Goal: Information Seeking & Learning: Learn about a topic

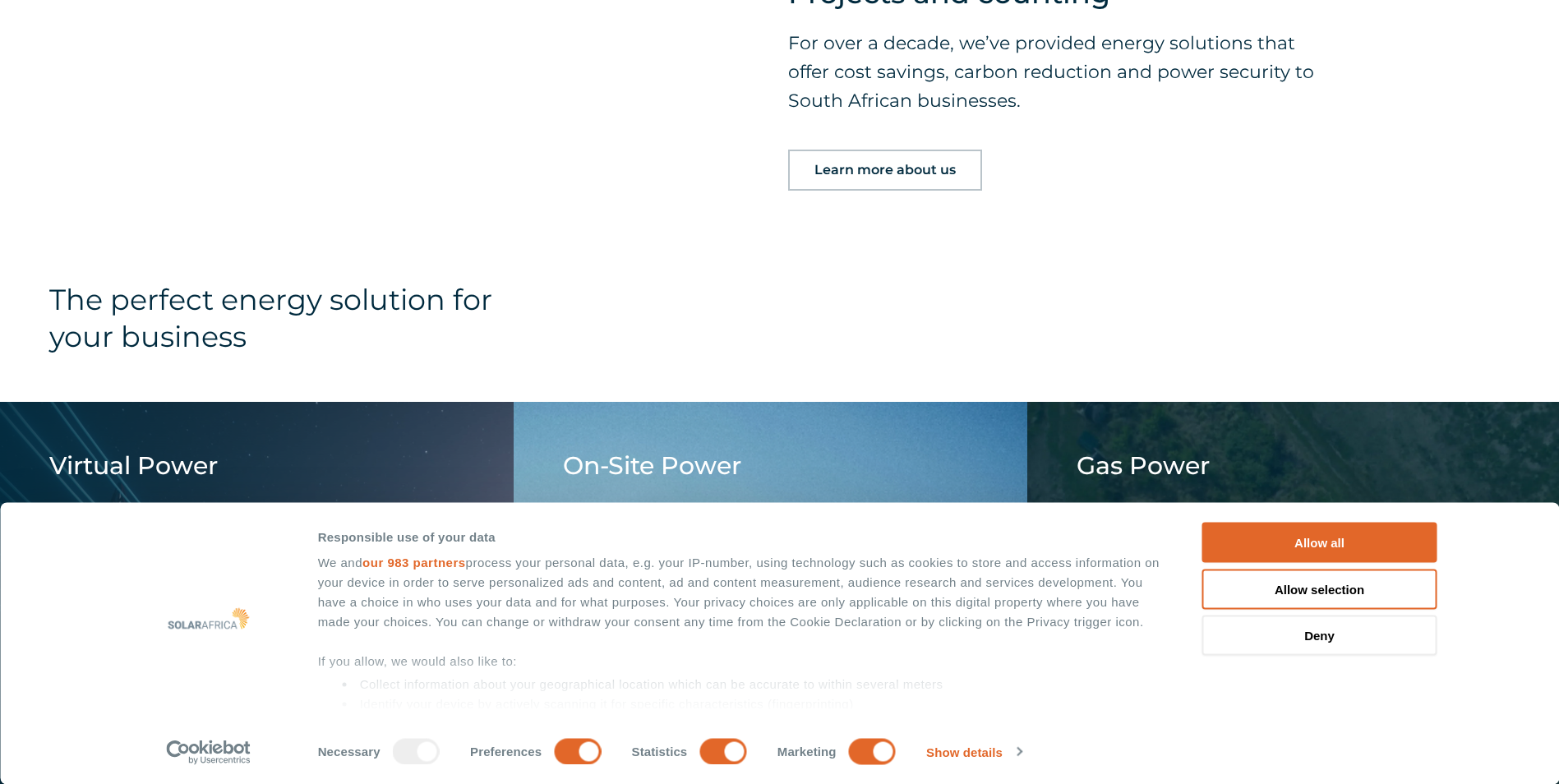
scroll to position [1725, 0]
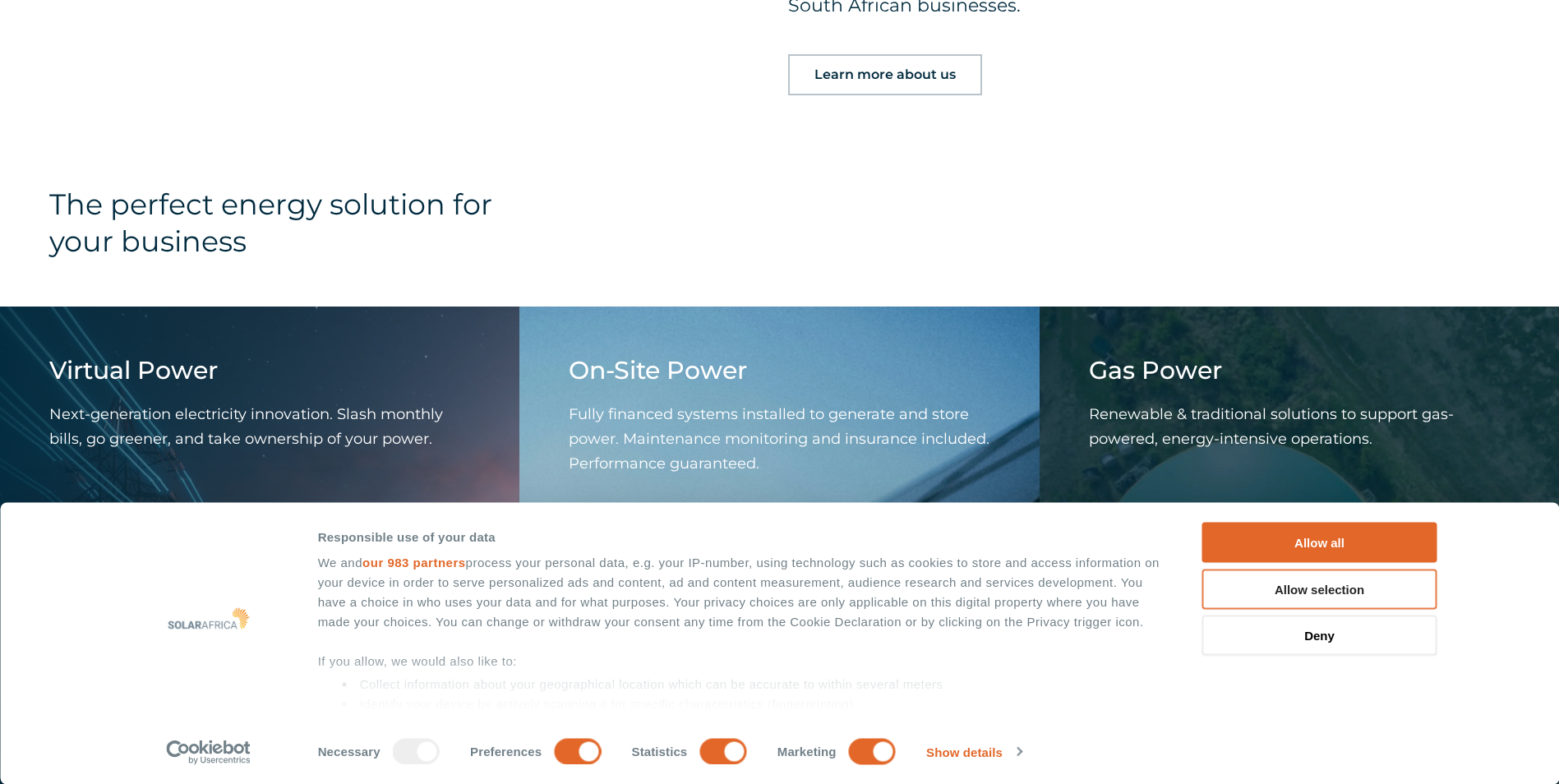
click at [1282, 597] on button "Allow selection" at bounding box center [1319, 589] width 235 height 41
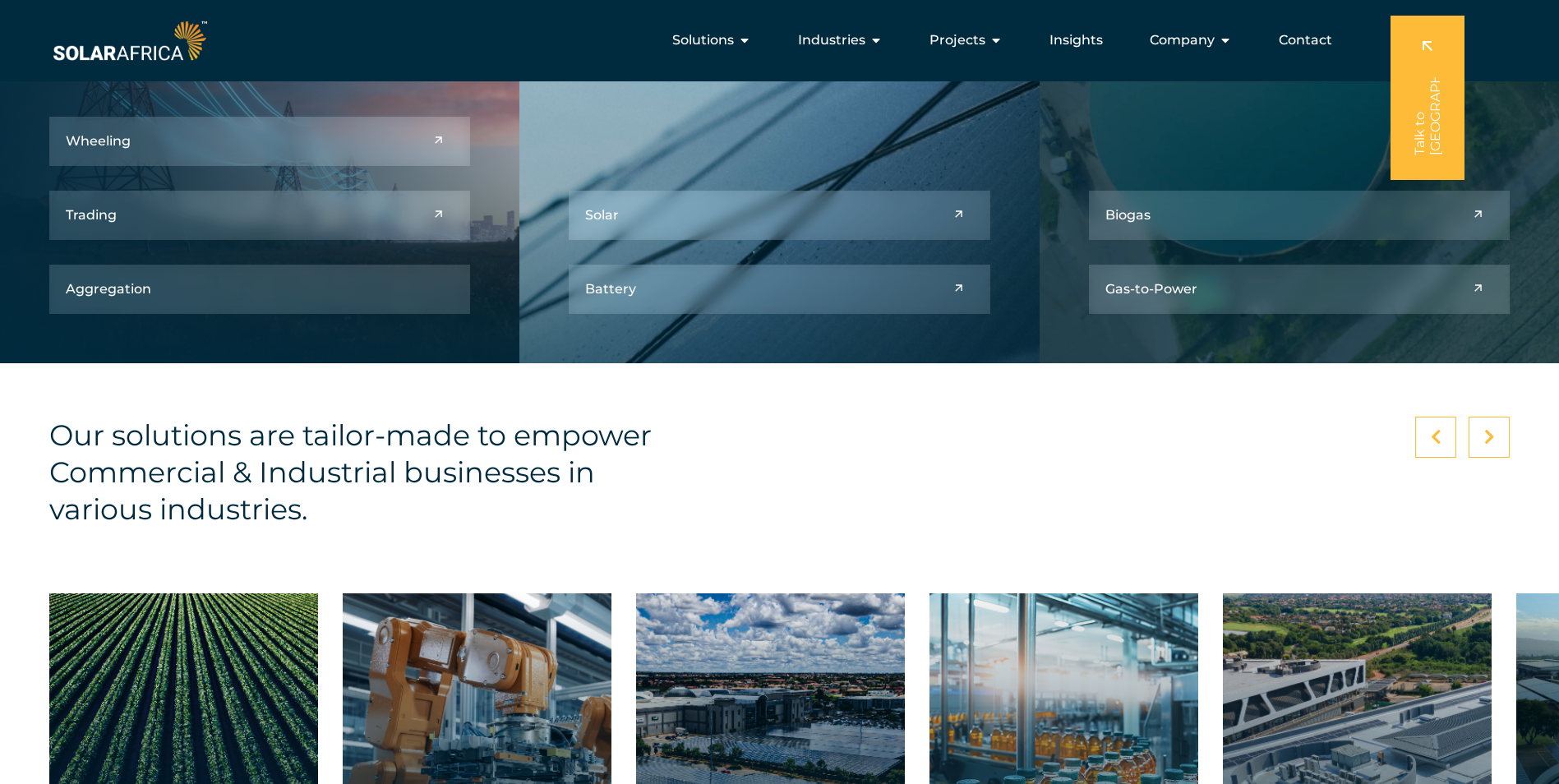
scroll to position [1890, 0]
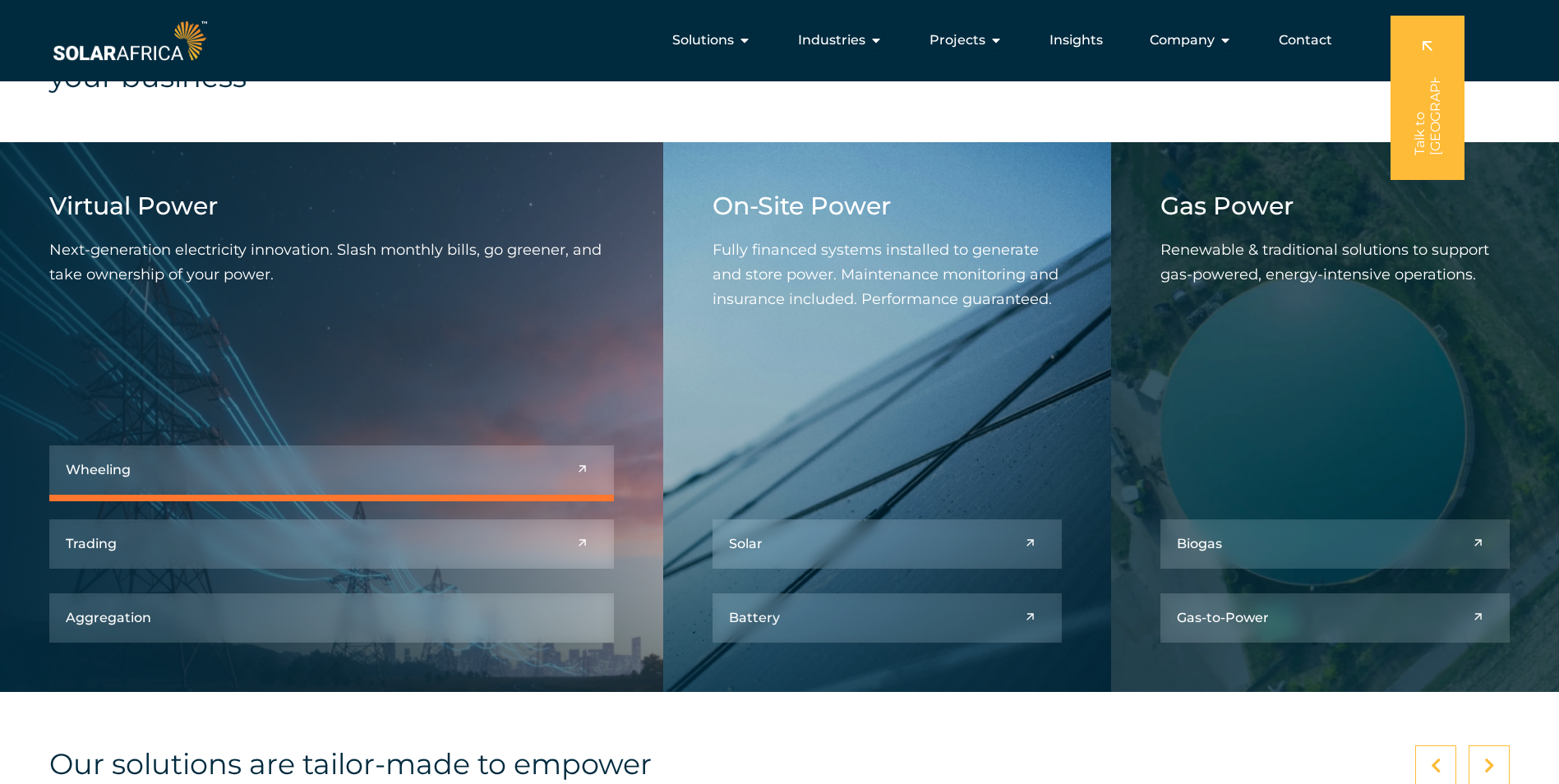
click at [192, 477] on link at bounding box center [331, 470] width 565 height 49
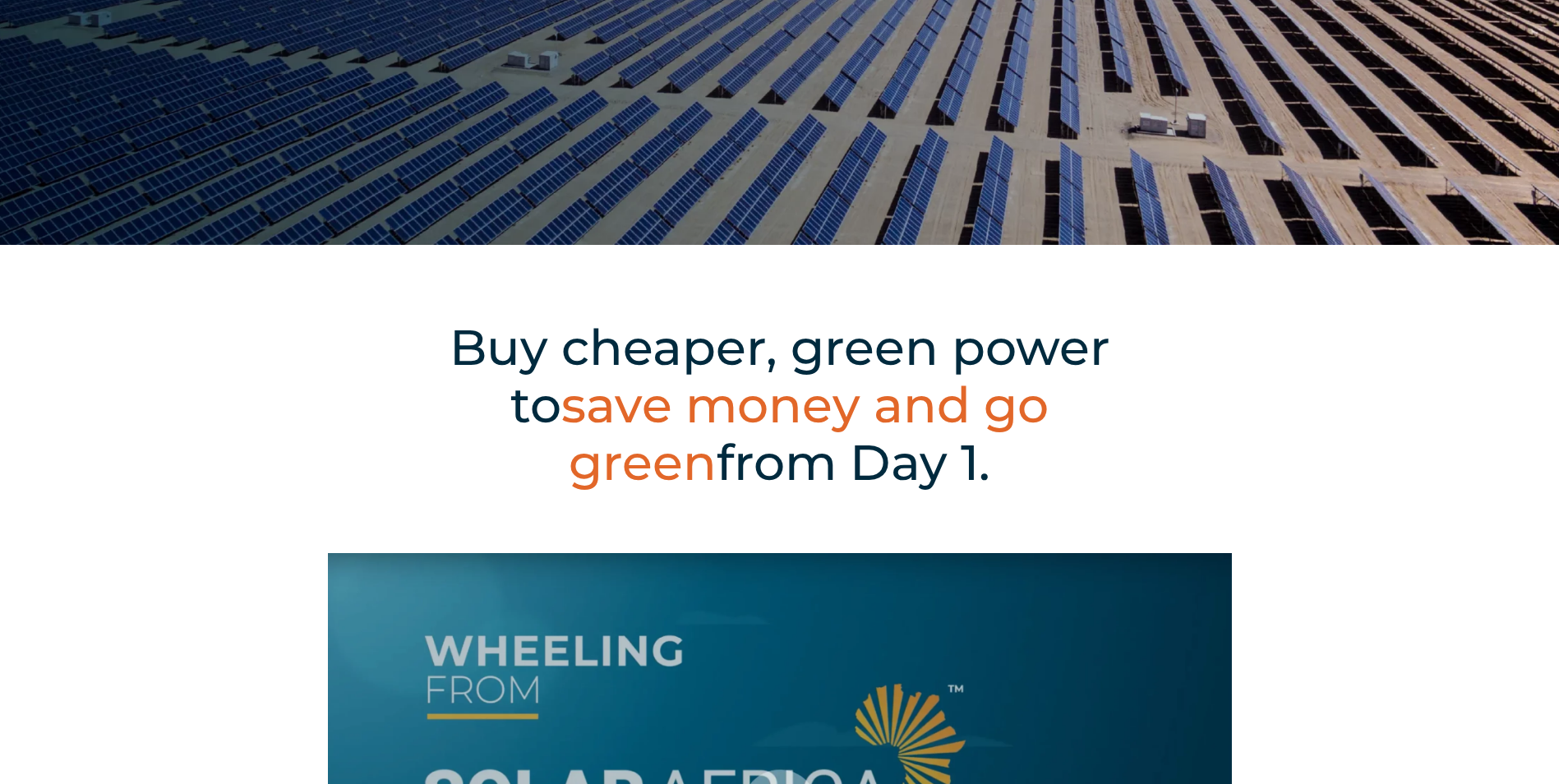
scroll to position [411, 0]
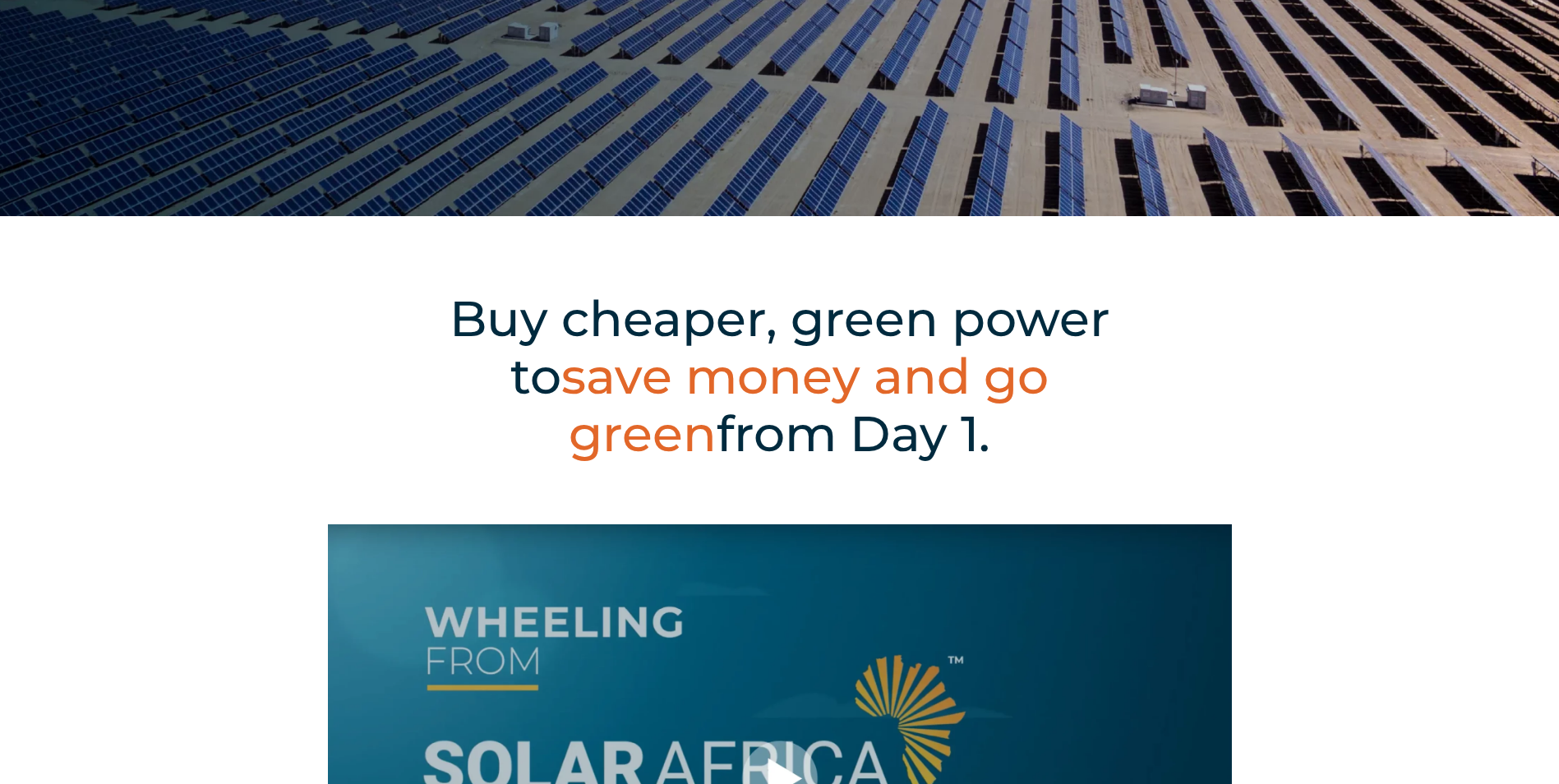
drag, startPoint x: 873, startPoint y: 436, endPoint x: 385, endPoint y: 311, distance: 503.8
click at [385, 311] on h2 "Buy cheaper, green power to save money and go green from Day 1." at bounding box center [780, 376] width 819 height 172
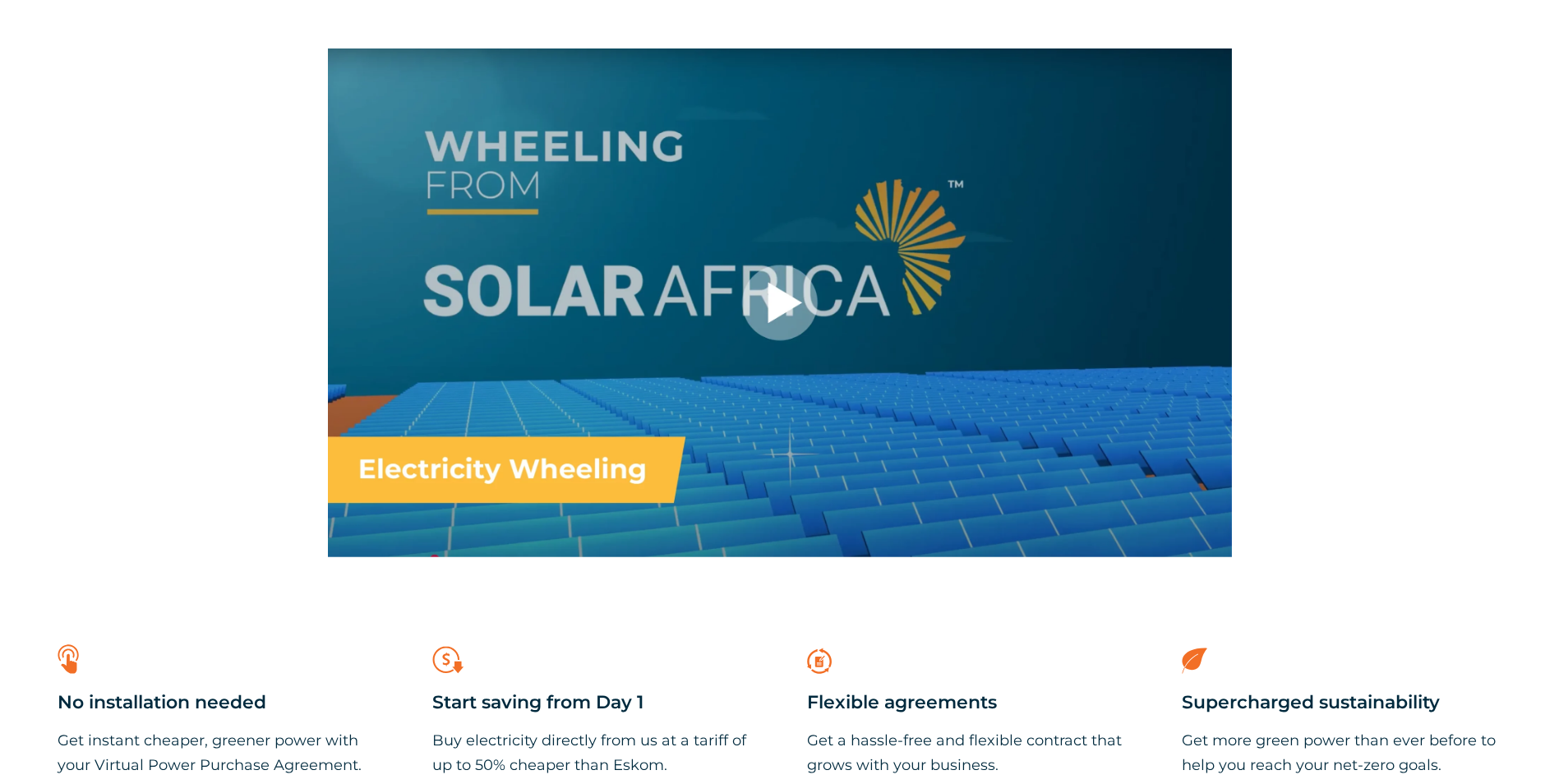
scroll to position [986, 0]
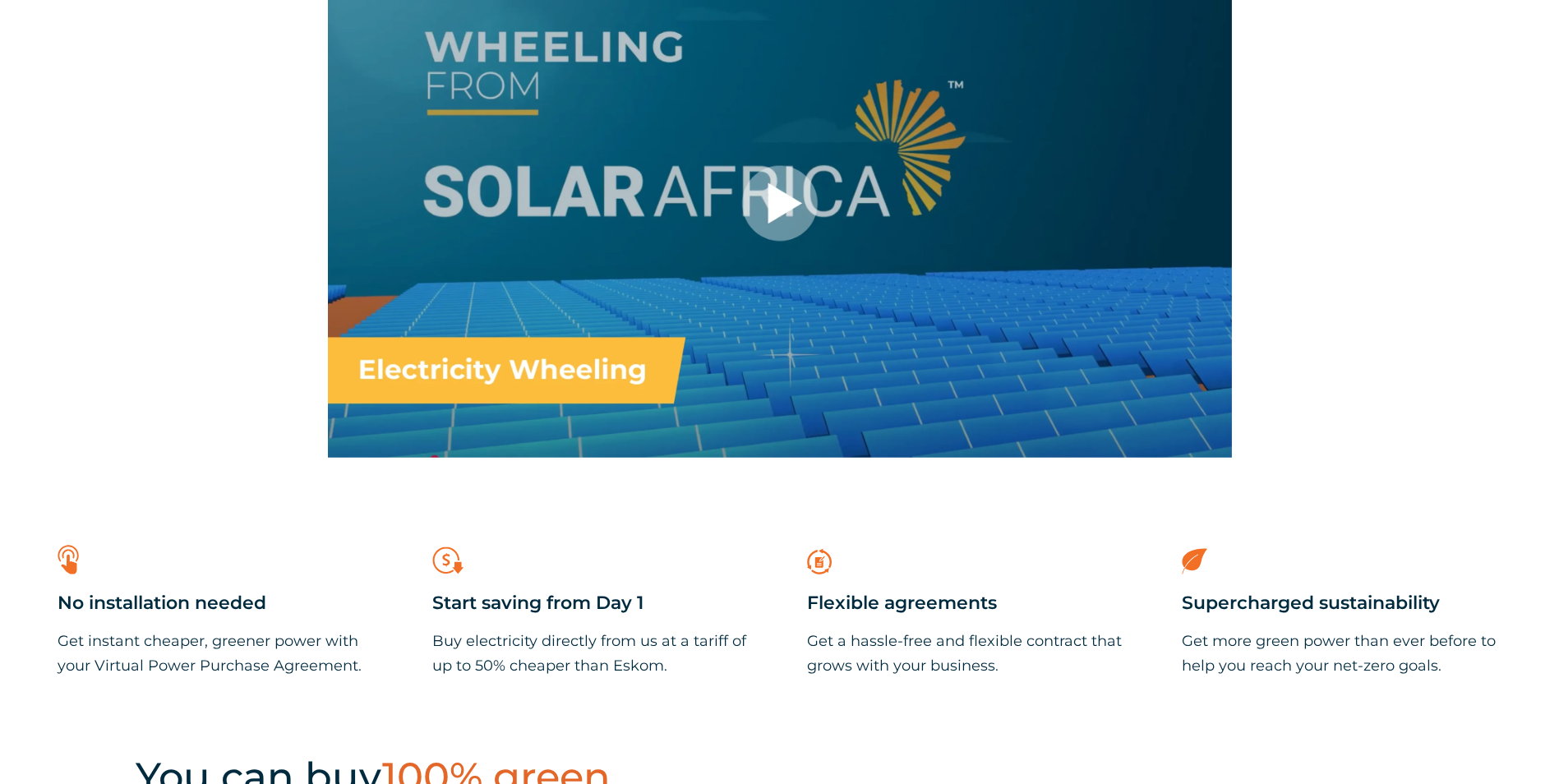
click at [752, 230] on div at bounding box center [779, 203] width 904 height 509
click at [750, 200] on div at bounding box center [779, 203] width 904 height 509
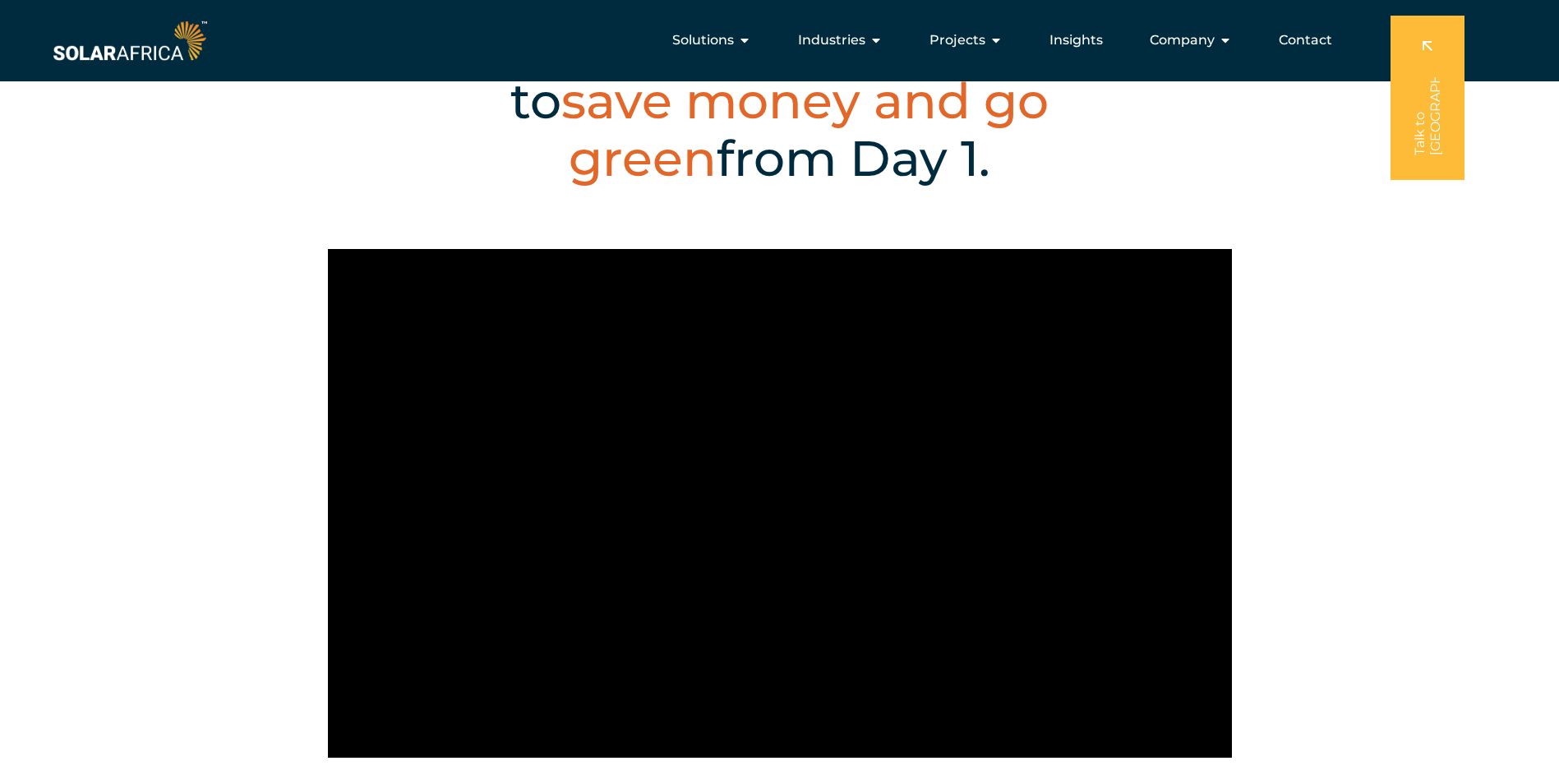
scroll to position [657, 0]
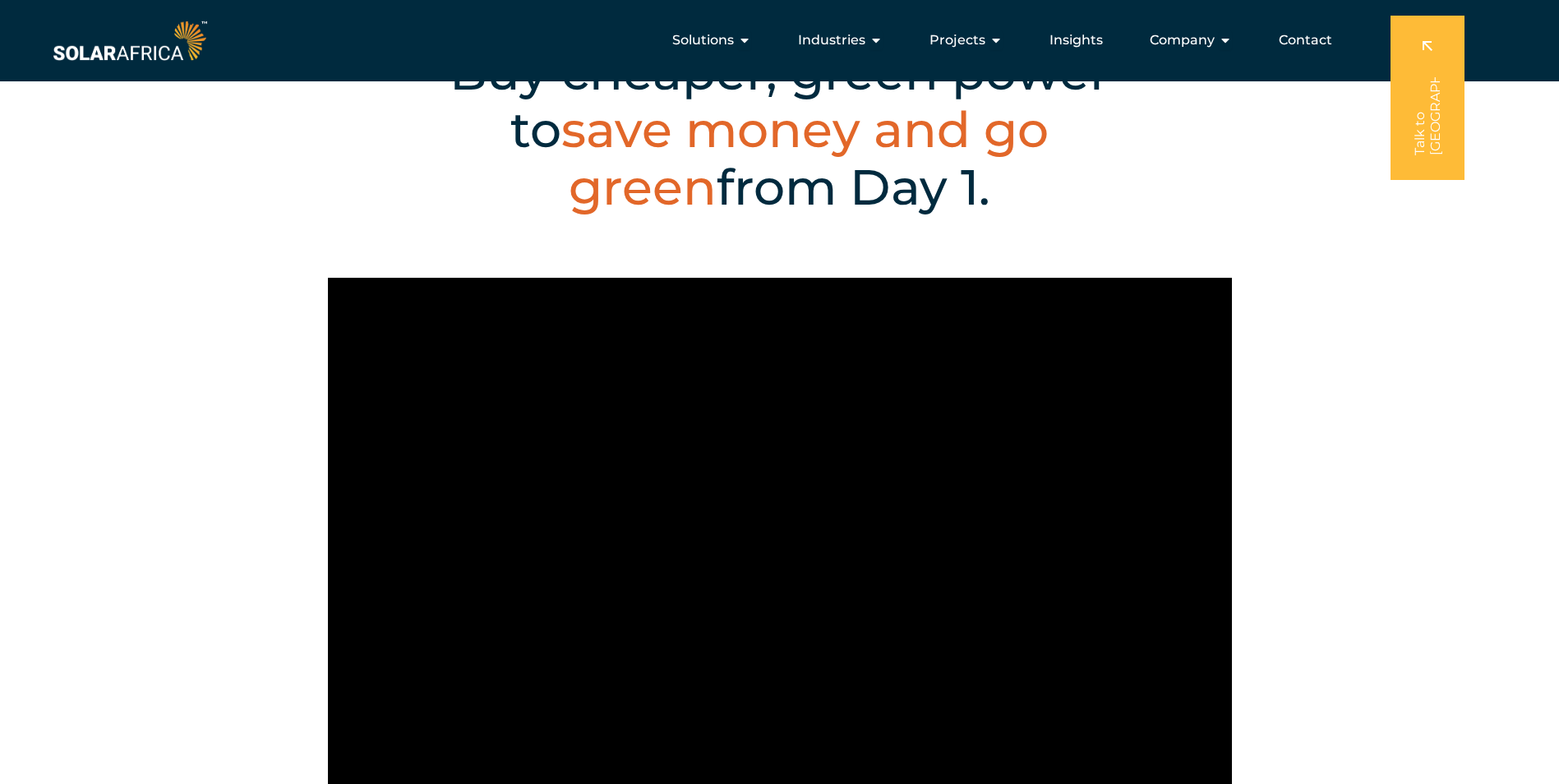
drag, startPoint x: 864, startPoint y: 189, endPoint x: 586, endPoint y: 118, distance: 286.9
click at [586, 118] on h2 "Buy cheaper, green power to save money and go green from Day 1." at bounding box center [780, 130] width 819 height 172
click at [987, 251] on div "Buy cheaper, green power to save money and go green from Day 1." at bounding box center [779, 123] width 1559 height 308
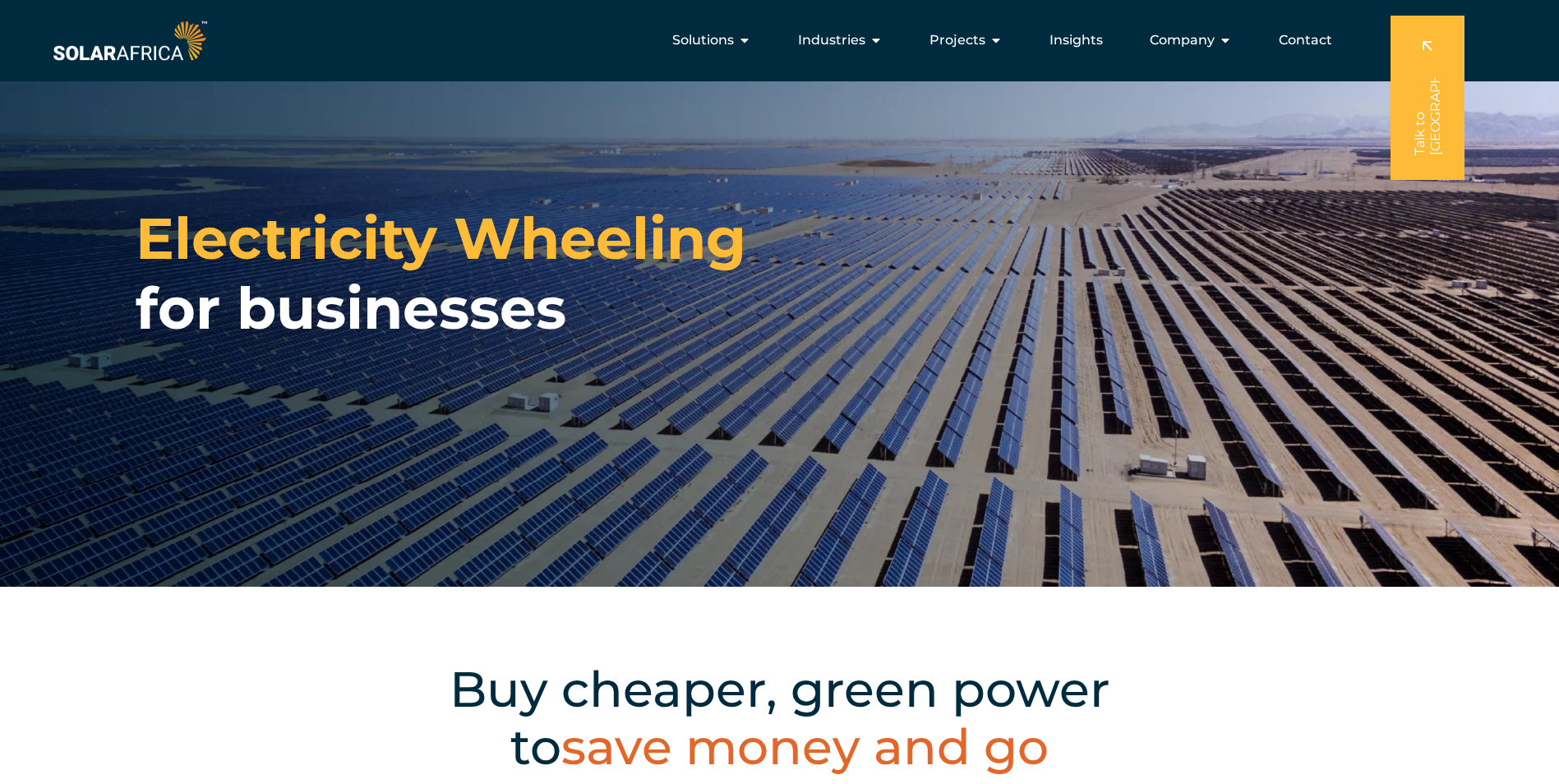
scroll to position [0, 0]
